Goal: Transaction & Acquisition: Obtain resource

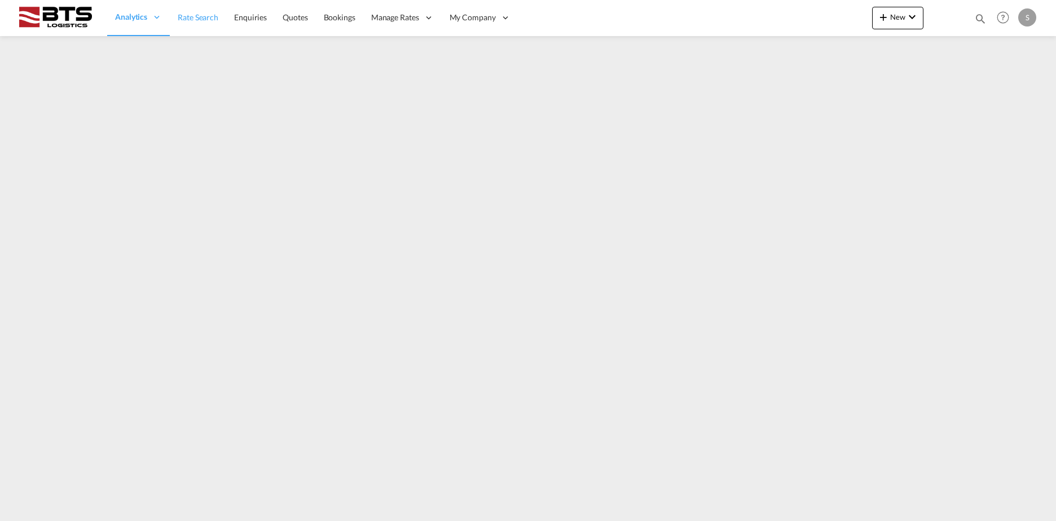
click at [207, 13] on span "Rate Search" at bounding box center [198, 17] width 41 height 10
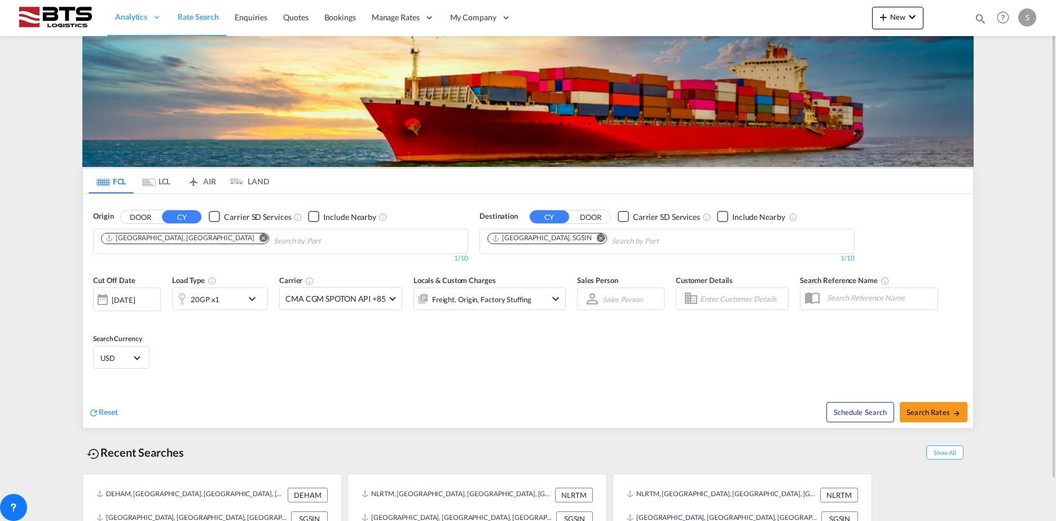
click at [260, 239] on md-icon "Remove" at bounding box center [264, 238] width 8 height 8
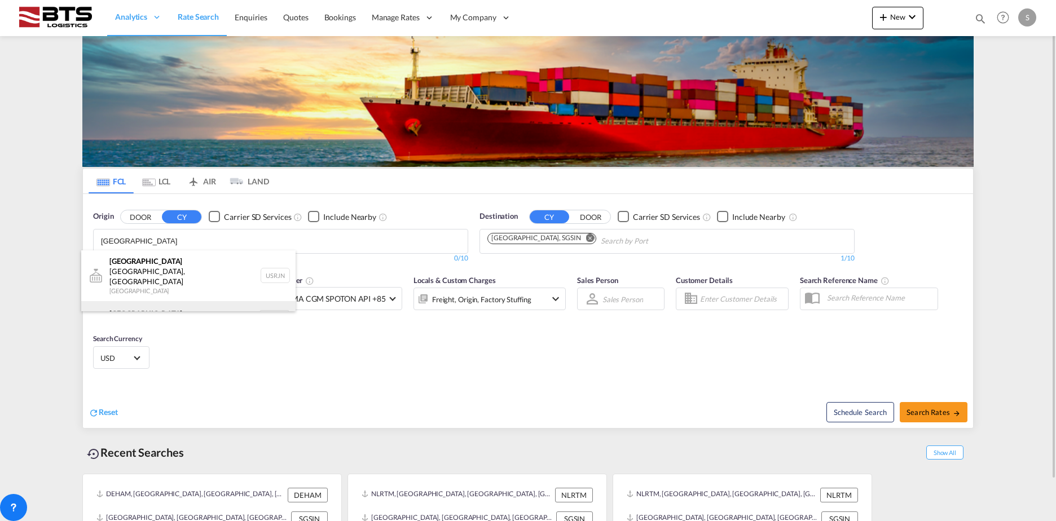
type input "[GEOGRAPHIC_DATA]"
click at [215, 301] on div "[GEOGRAPHIC_DATA] [GEOGRAPHIC_DATA] NLRTM" at bounding box center [188, 318] width 214 height 34
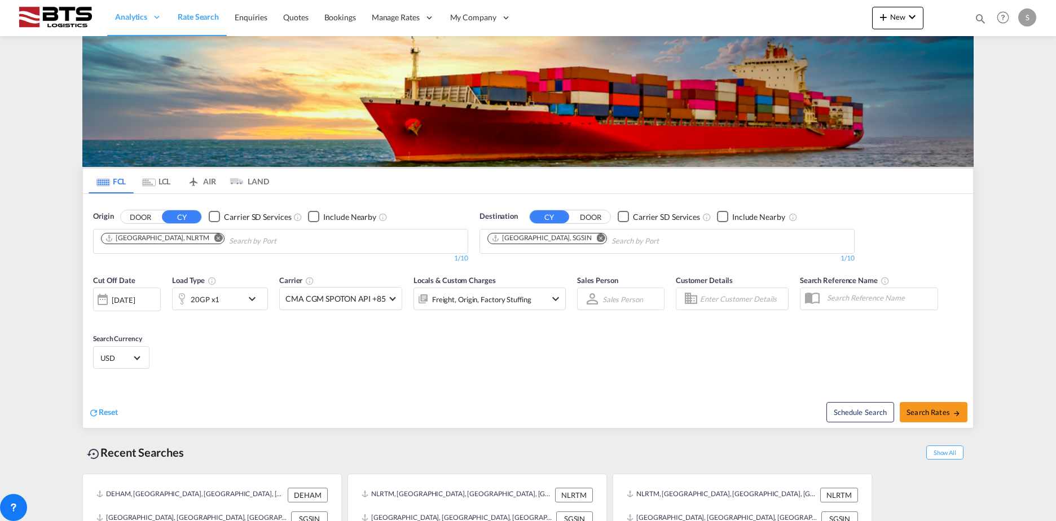
click at [597, 238] on md-icon "Remove" at bounding box center [601, 238] width 8 height 8
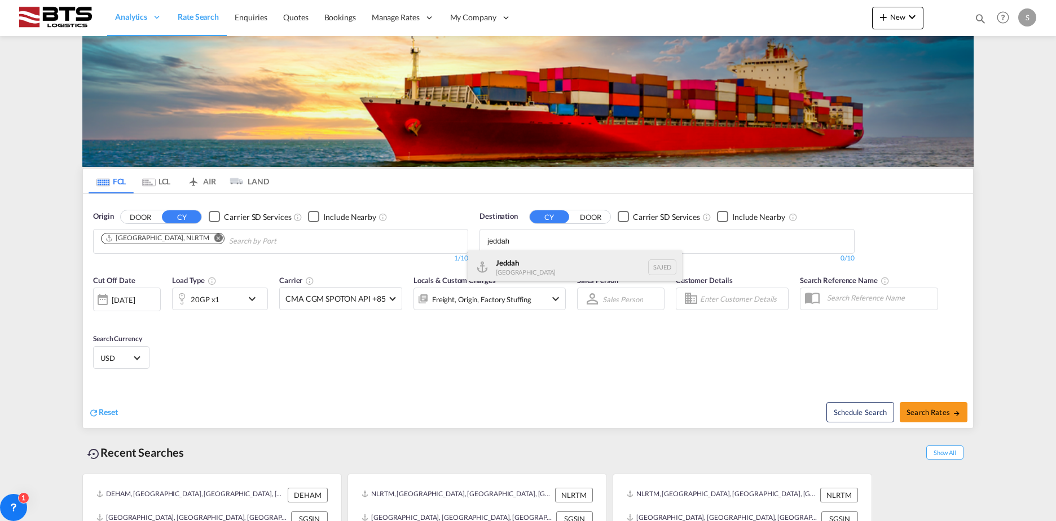
type input "jeddah"
click at [533, 263] on div "Jeddah [GEOGRAPHIC_DATA] SAJED" at bounding box center [575, 268] width 214 height 34
click at [234, 301] on div "20GP x1" at bounding box center [208, 299] width 70 height 23
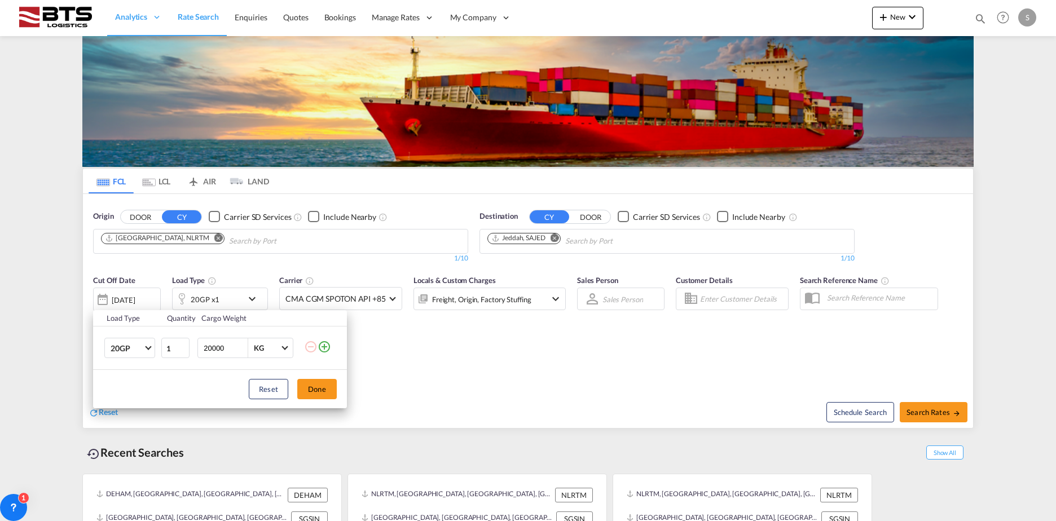
click at [96, 345] on td "20GP 20GP 40GP 40HC 45HC 20RE 40RE 40HR 20OT 40OT 20FR 40FR 40NR 20NR 45S 20TK …" at bounding box center [126, 348] width 67 height 43
click at [111, 346] on span "20GP" at bounding box center [127, 349] width 33 height 11
click at [132, 405] on md-option "40HC" at bounding box center [140, 402] width 77 height 27
click at [307, 391] on button "Done" at bounding box center [316, 389] width 39 height 20
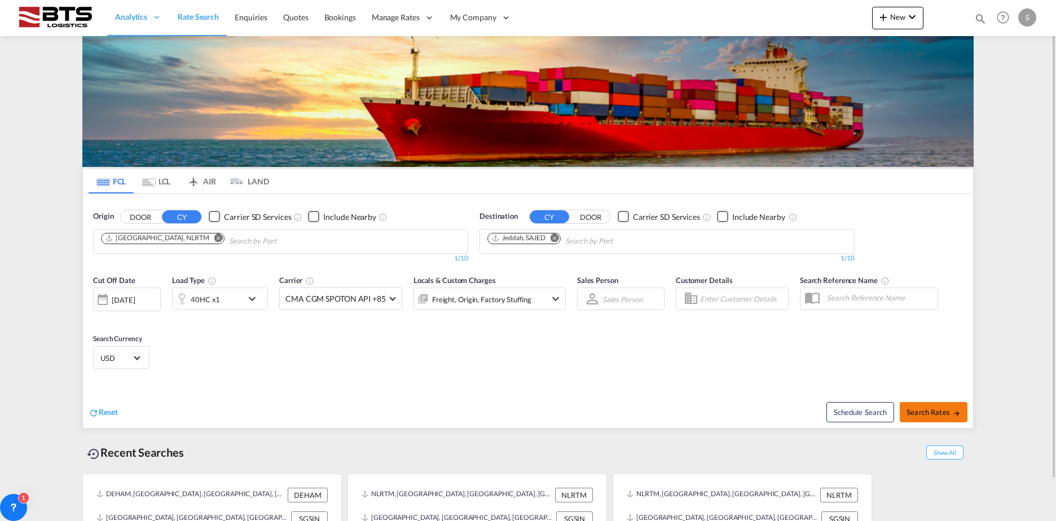
click at [925, 410] on span "Search Rates" at bounding box center [934, 412] width 54 height 9
type input "NLRTM to SAJED / [DATE]"
